Goal: Task Accomplishment & Management: Manage account settings

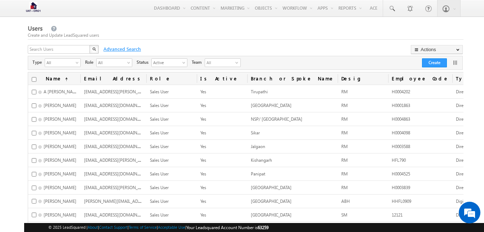
click at [122, 49] on span "Advanced Search" at bounding box center [121, 49] width 43 height 6
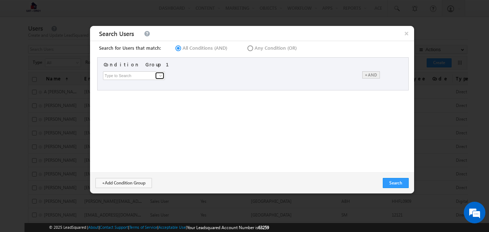
click at [160, 73] on span at bounding box center [161, 76] width 6 height 6
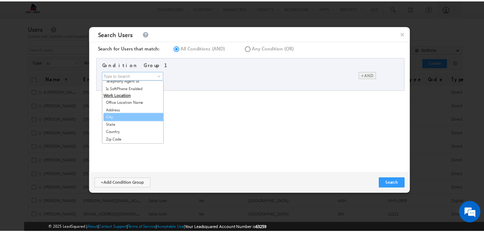
scroll to position [339, 0]
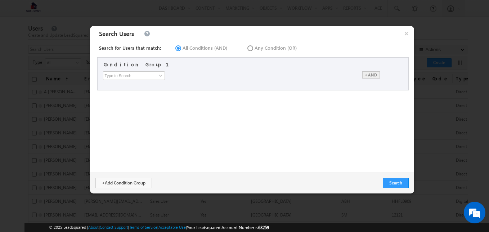
click at [238, 119] on div "Search for Users that match: All Conditions (AND) Any Condition (OR) Condition …" at bounding box center [252, 107] width 324 height 132
click at [409, 35] on span "×" at bounding box center [406, 33] width 15 height 15
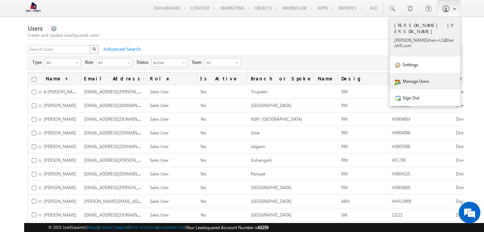
scroll to position [0, 0]
click at [417, 37] on p "mohd. khan+ LS@he rohfl .com" at bounding box center [424, 42] width 61 height 11
